Goal: Find specific page/section: Find specific page/section

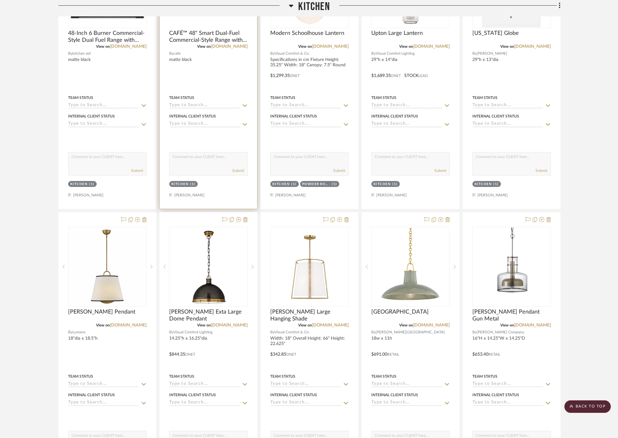
scroll to position [314, 0]
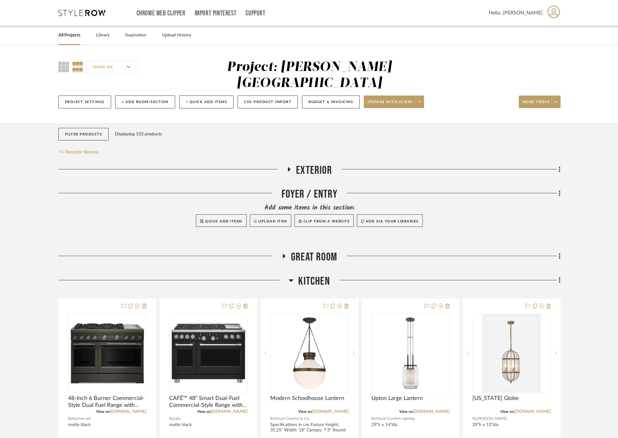
click at [310, 275] on span "Kitchen" at bounding box center [313, 282] width 31 height 14
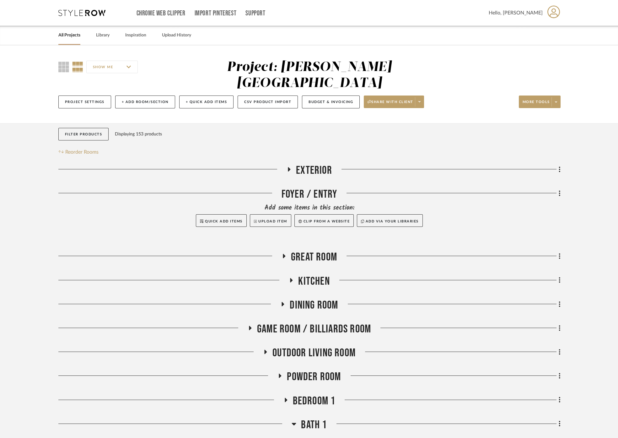
click at [307, 275] on span "Kitchen" at bounding box center [313, 282] width 31 height 14
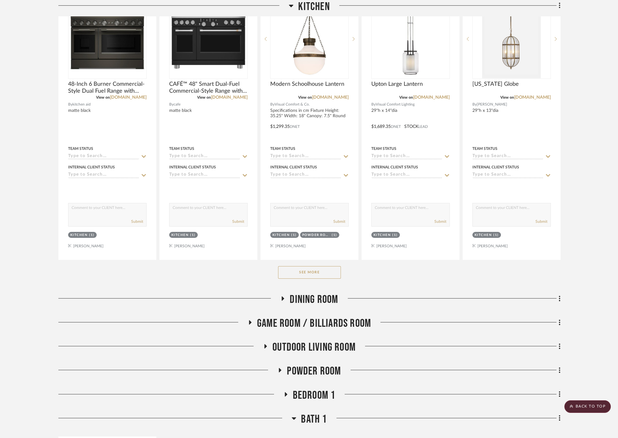
click at [307, 266] on button "See More" at bounding box center [309, 272] width 63 height 13
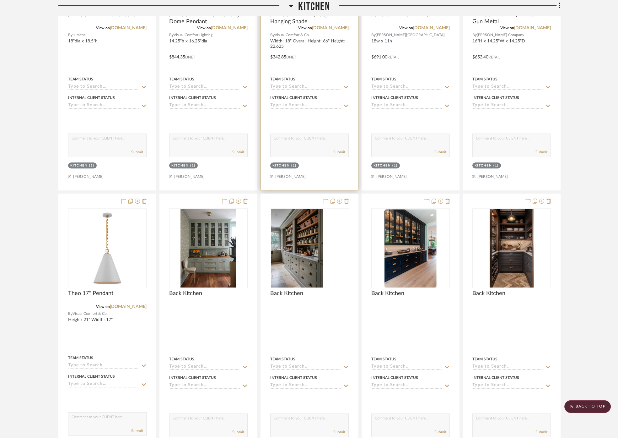
scroll to position [663, 0]
